Goal: Task Accomplishment & Management: Manage account settings

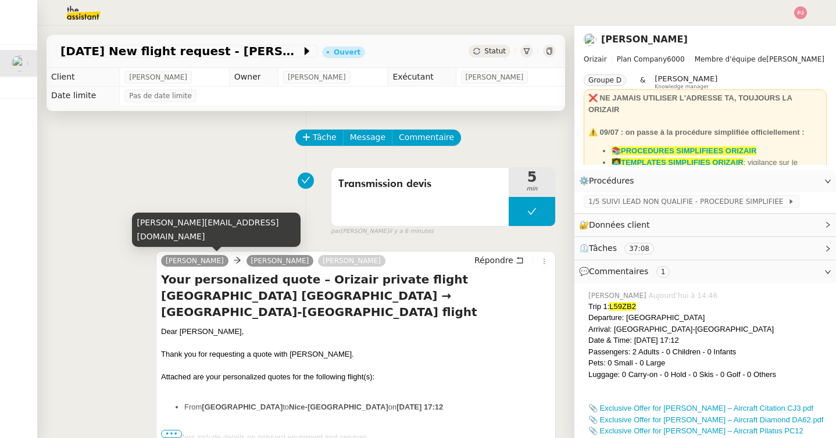
scroll to position [16, 0]
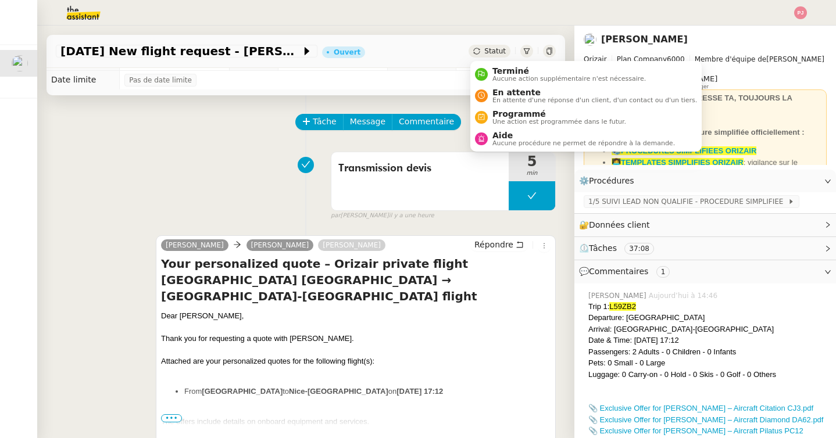
click at [484, 49] on div "Statut" at bounding box center [490, 51] width 42 height 13
click at [503, 125] on span "Une action est programmée dans le futur." at bounding box center [560, 122] width 134 height 6
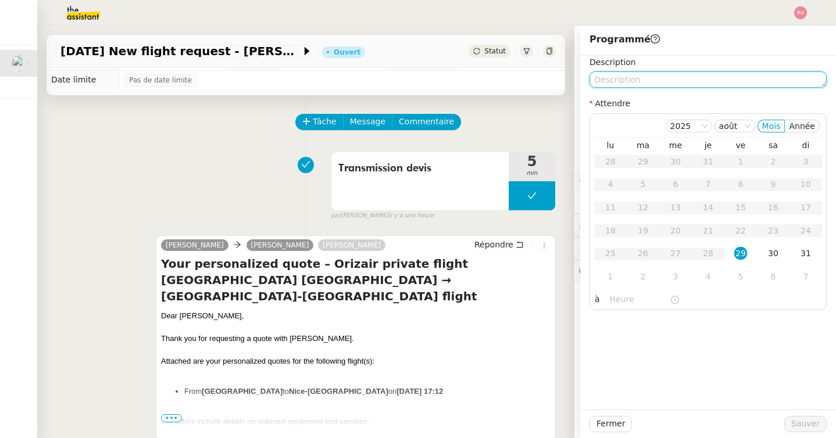
click at [695, 81] on textarea at bounding box center [708, 80] width 237 height 16
type textarea "E"
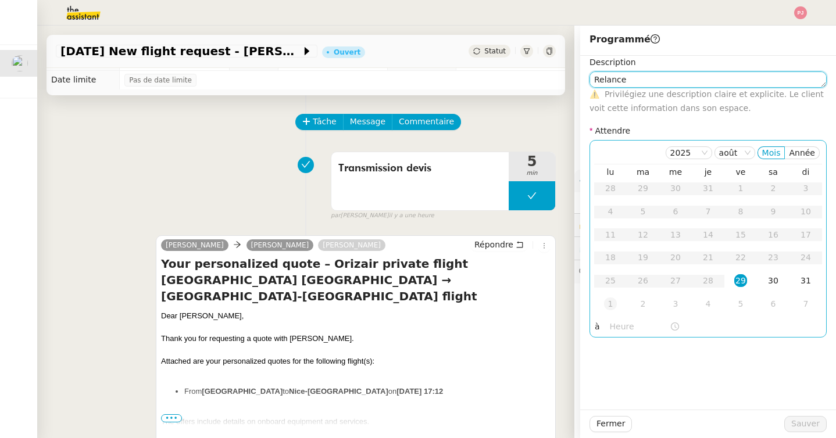
type textarea "Relance"
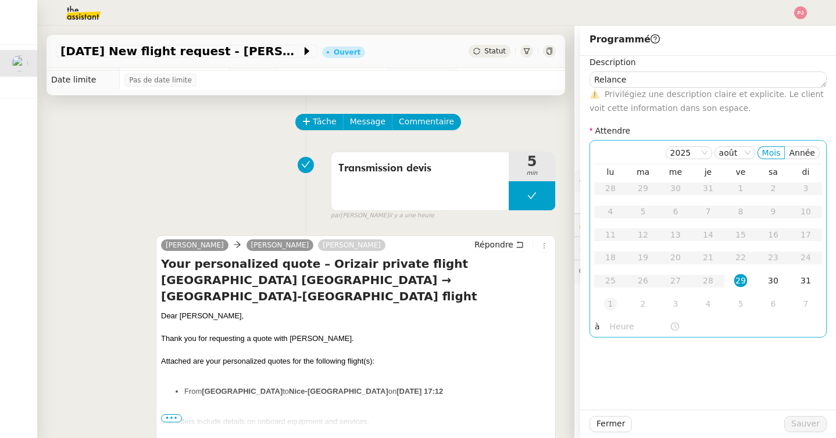
click at [612, 304] on div "1" at bounding box center [610, 304] width 13 height 13
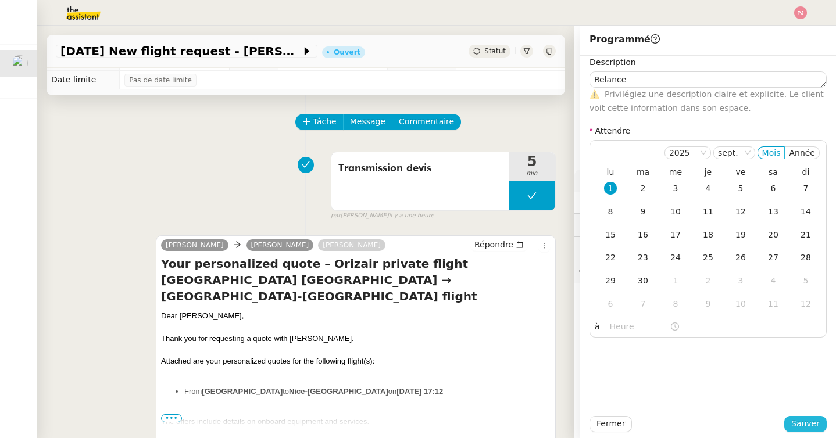
click at [808, 425] on span "Sauver" at bounding box center [805, 424] width 28 height 13
